Goal: Entertainment & Leisure: Consume media (video, audio)

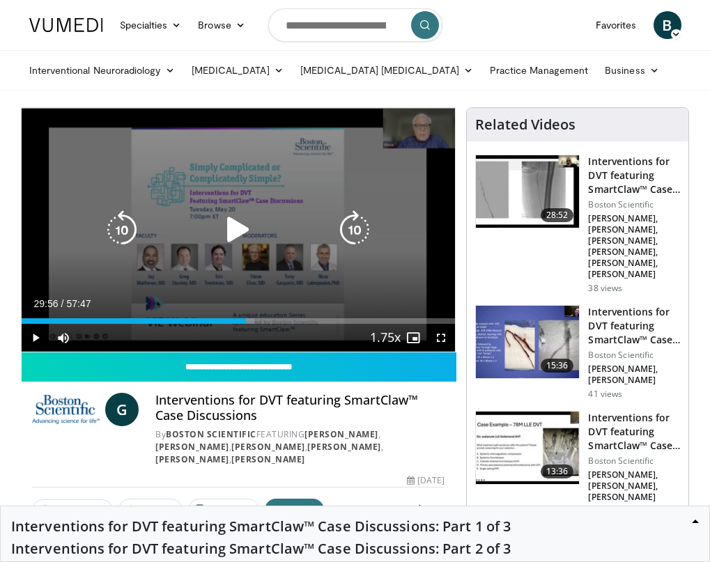
click at [231, 225] on icon "Video Player" at bounding box center [238, 229] width 39 height 39
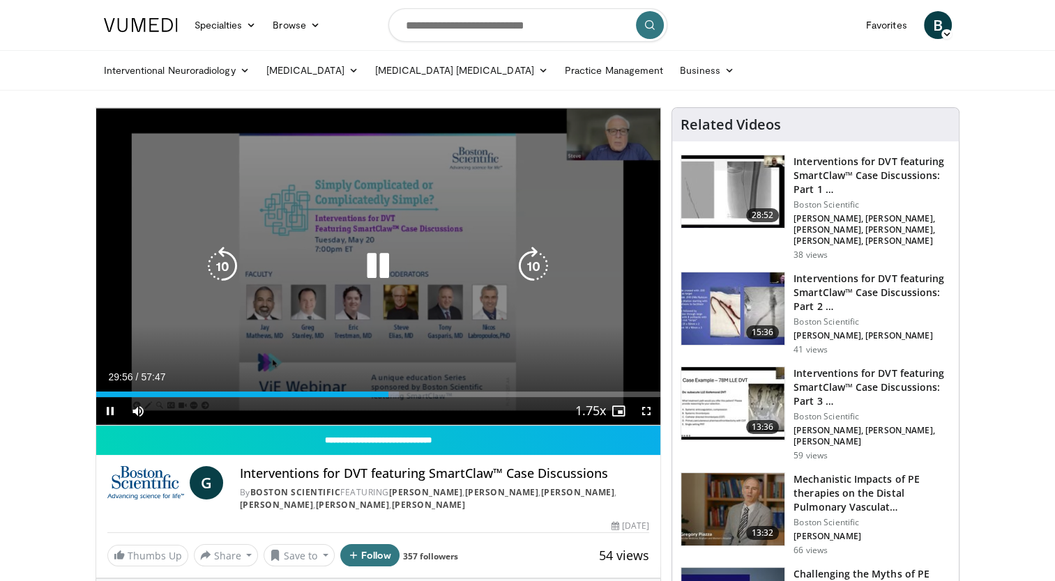
click at [400, 261] on div "Video Player" at bounding box center [377, 266] width 339 height 28
click at [376, 264] on icon "Video Player" at bounding box center [377, 266] width 39 height 39
click at [370, 260] on icon "Video Player" at bounding box center [377, 266] width 39 height 39
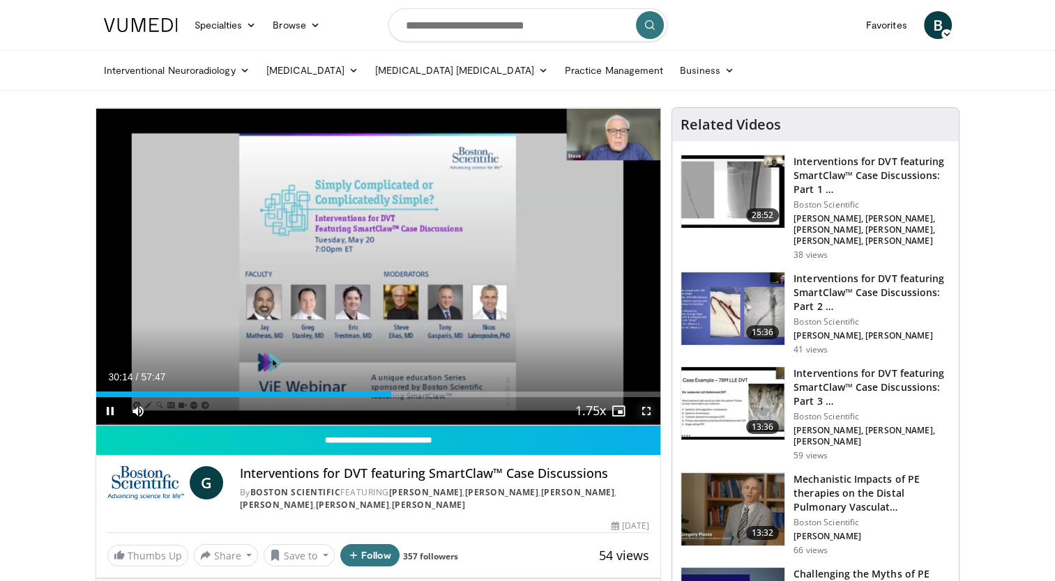
click at [645, 417] on span "Video Player" at bounding box center [646, 411] width 28 height 28
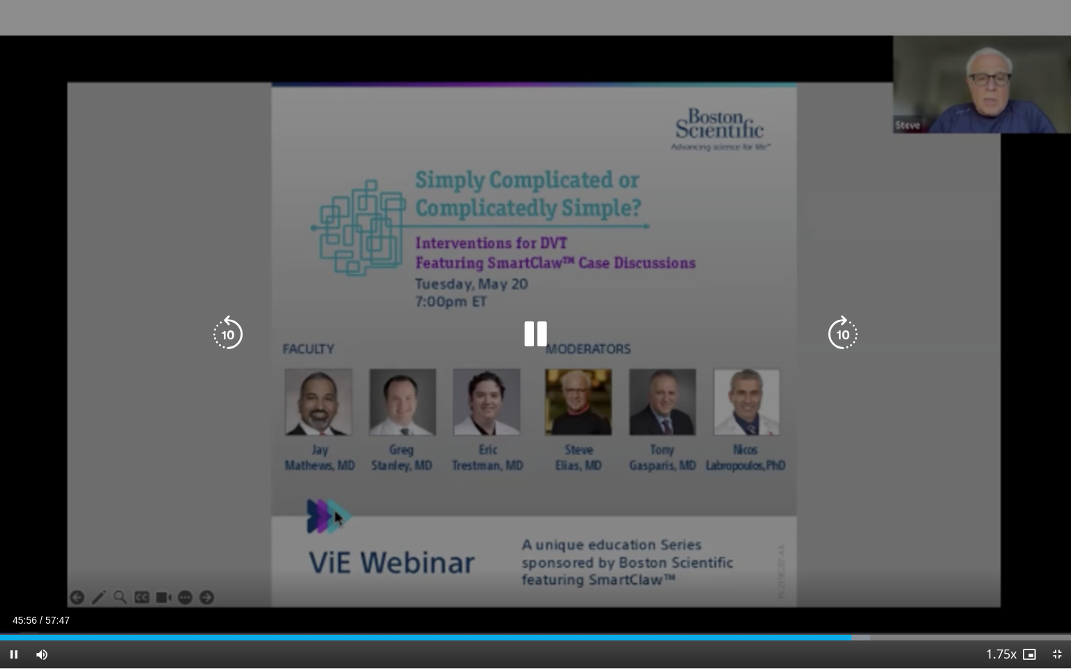
click at [530, 298] on div "10 seconds Tap to unmute" at bounding box center [535, 334] width 1071 height 668
click at [616, 279] on div "10 seconds Tap to unmute" at bounding box center [535, 334] width 1071 height 668
click at [408, 228] on div "10 seconds Tap to unmute" at bounding box center [535, 334] width 1071 height 668
click at [491, 300] on div "10 seconds Tap to unmute" at bounding box center [535, 334] width 1071 height 668
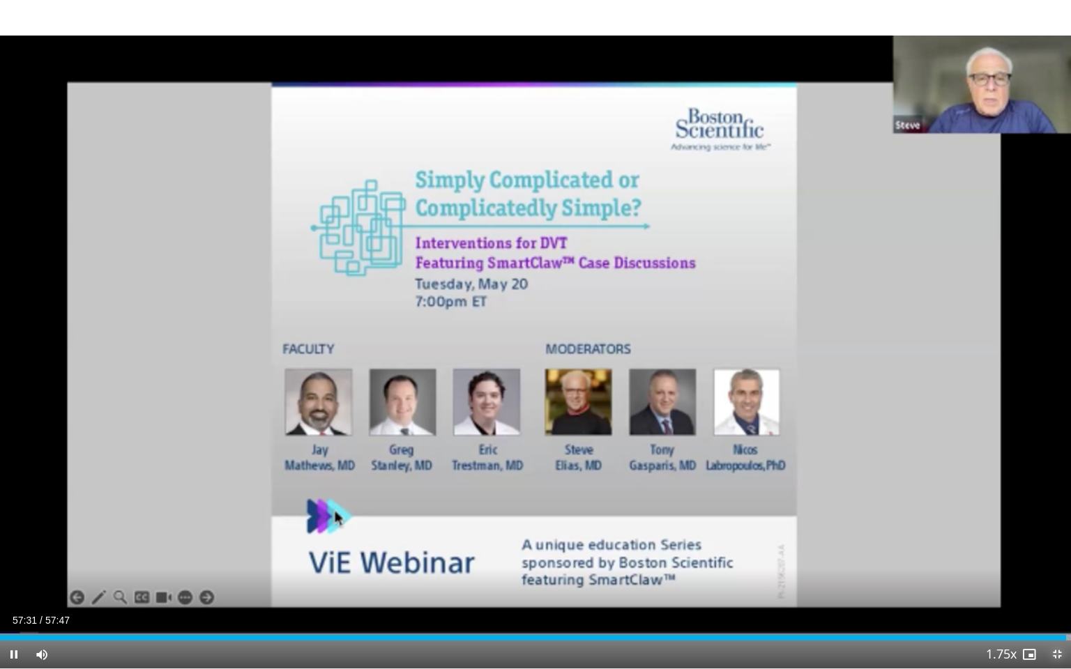
click at [1062, 657] on span "Video Player" at bounding box center [1057, 655] width 28 height 28
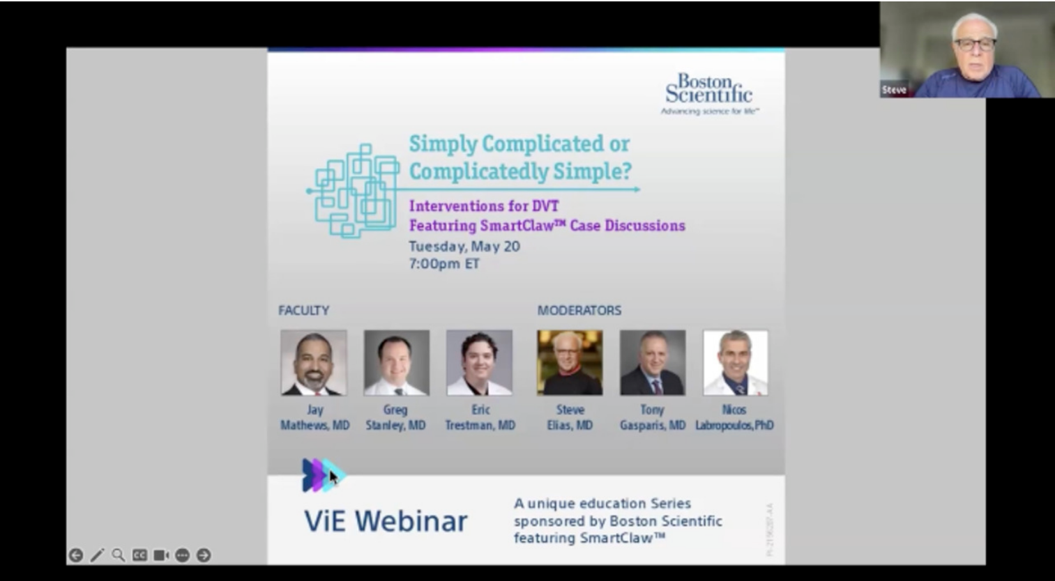
scroll to position [279, 0]
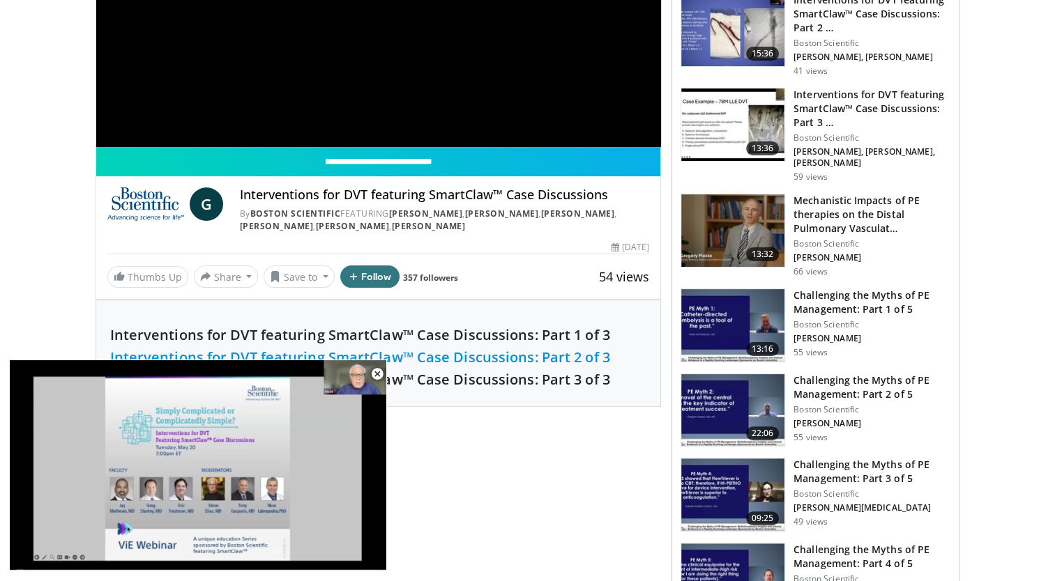
click at [490, 358] on link "Interventions for DVT featuring SmartClaw™ Case Discussions: Part 2 of 3" at bounding box center [360, 357] width 500 height 19
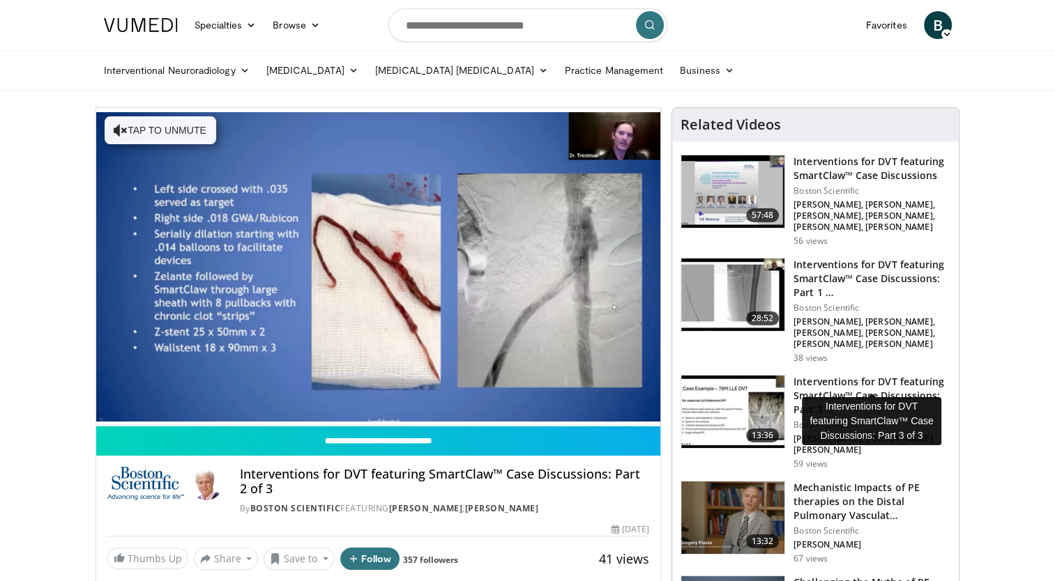
click at [883, 375] on h3 "Interventions for DVT featuring SmartClaw™ Case Discussions: Part 3 …" at bounding box center [871, 396] width 157 height 42
